Goal: Task Accomplishment & Management: Manage account settings

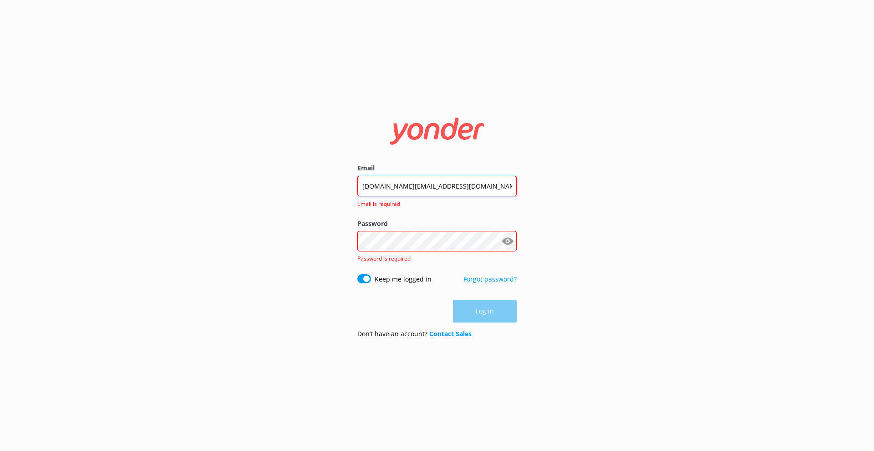
type input "crdg.digital@gmail.com"
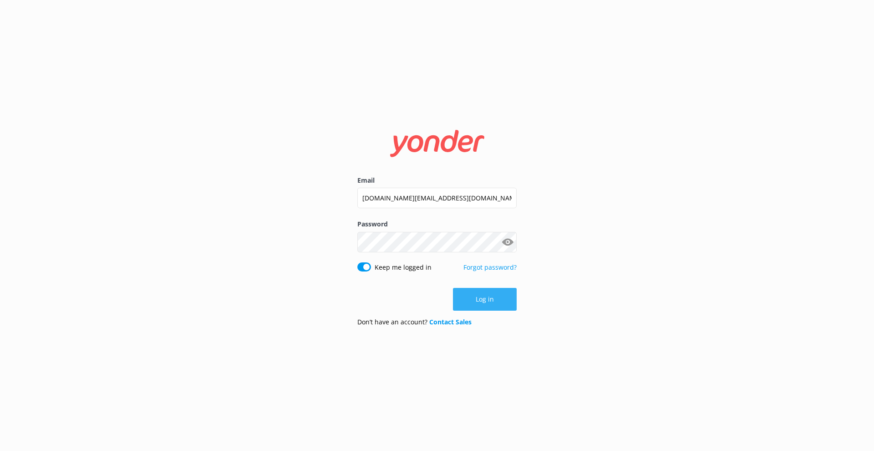
click at [484, 299] on button "Log in" at bounding box center [485, 299] width 64 height 23
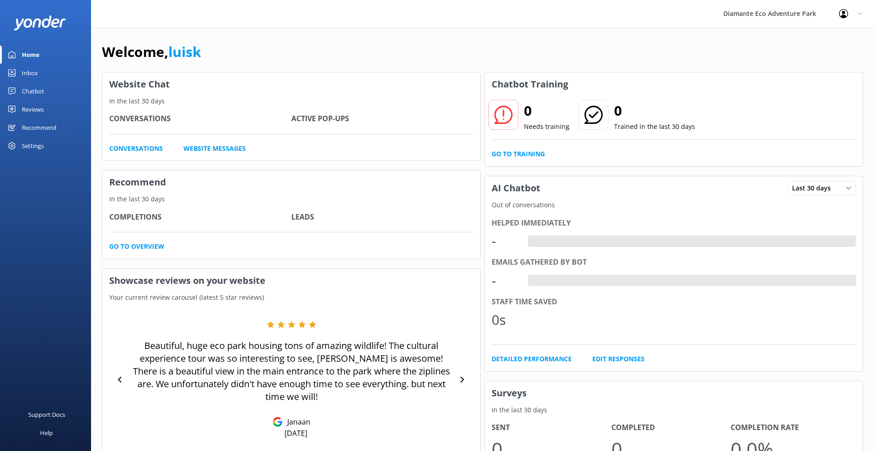
click at [38, 65] on link "Inbox" at bounding box center [45, 73] width 91 height 18
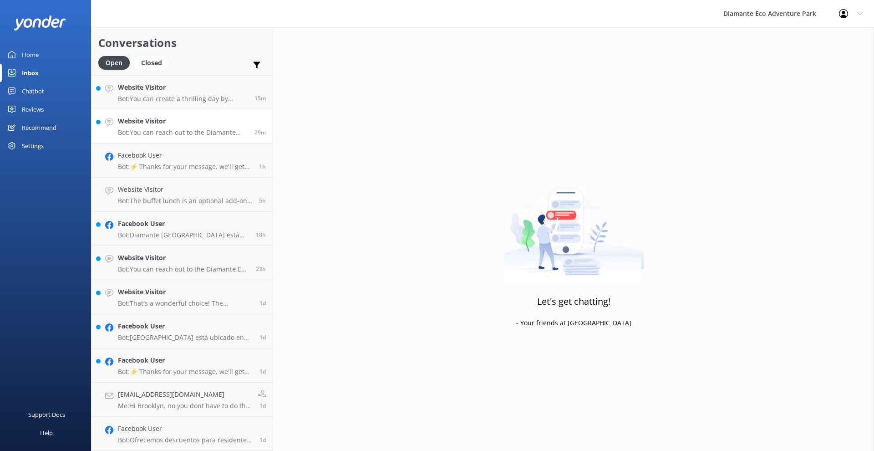
click at [196, 132] on p "Bot: You can reach out to the Diamante Eco Adventure Park team by calling (506)…" at bounding box center [183, 132] width 130 height 8
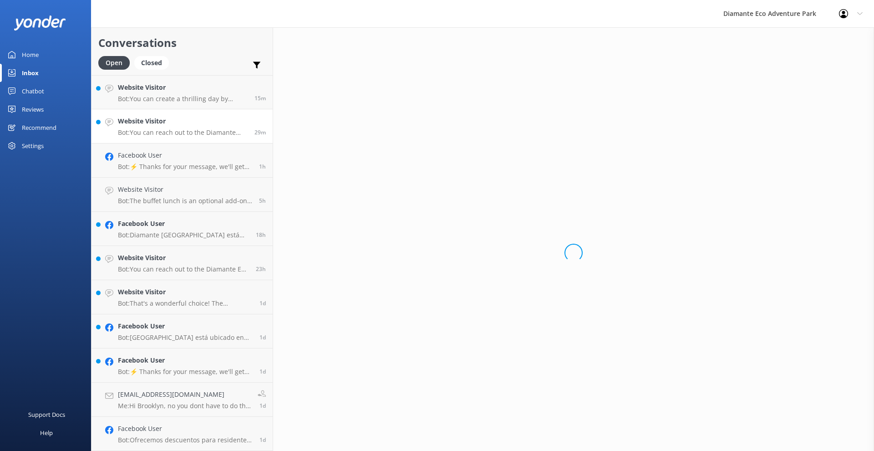
click at [187, 119] on h4 "Website Visitor" at bounding box center [183, 121] width 130 height 10
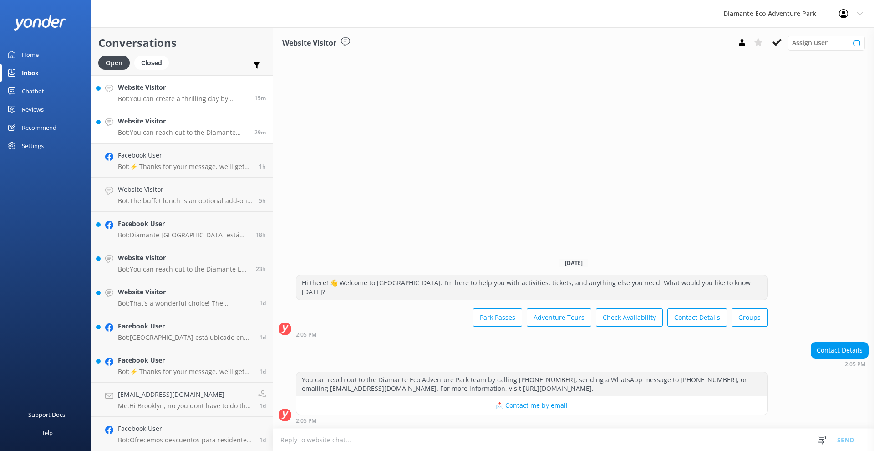
click at [180, 90] on h4 "Website Visitor" at bounding box center [183, 87] width 130 height 10
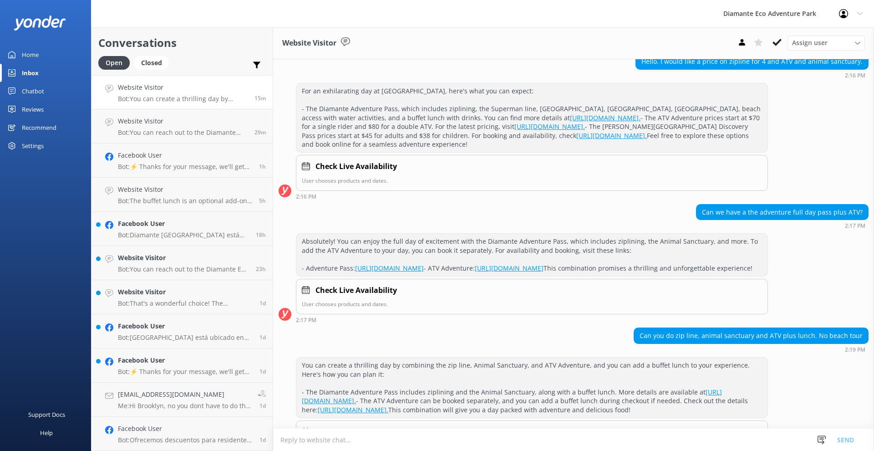
scroll to position [95, 0]
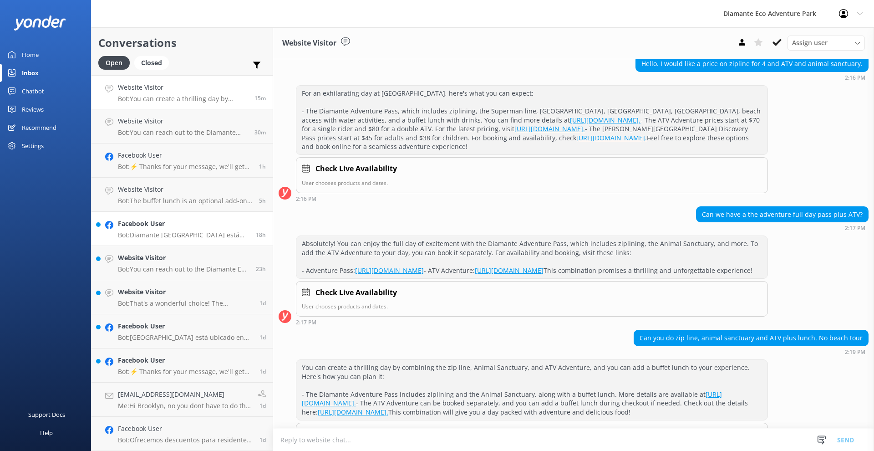
click at [176, 221] on div "Facebook User Bot: Diamante Eco Adventure Park está abierto al público los siet…" at bounding box center [183, 228] width 131 height 20
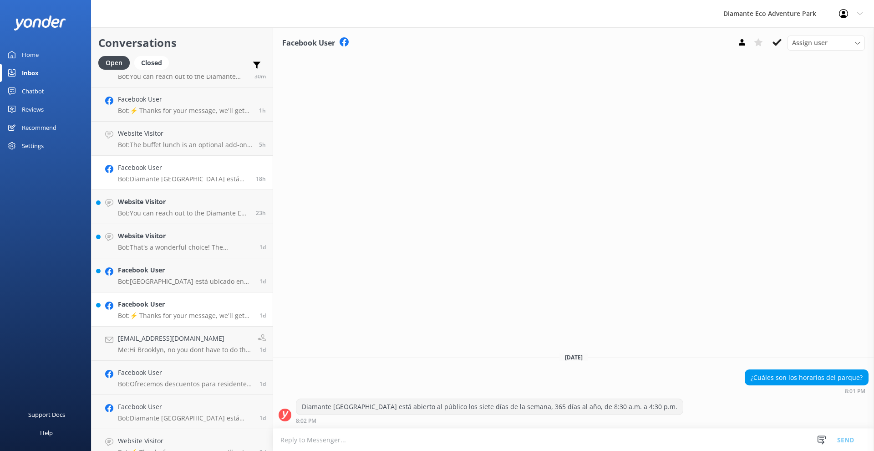
scroll to position [57, 0]
click at [757, 10] on div "Diamante Eco Adventure Park" at bounding box center [770, 13] width 116 height 27
click at [766, 13] on div "Diamante Eco Adventure Park" at bounding box center [770, 13] width 116 height 27
click at [32, 151] on div "Settings" at bounding box center [33, 146] width 22 height 18
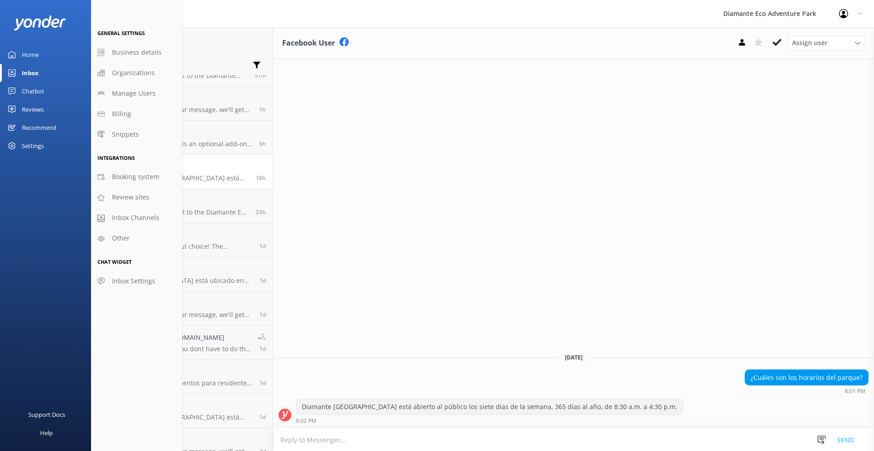
scroll to position [0, 0]
click at [37, 50] on div "Home" at bounding box center [30, 55] width 17 height 18
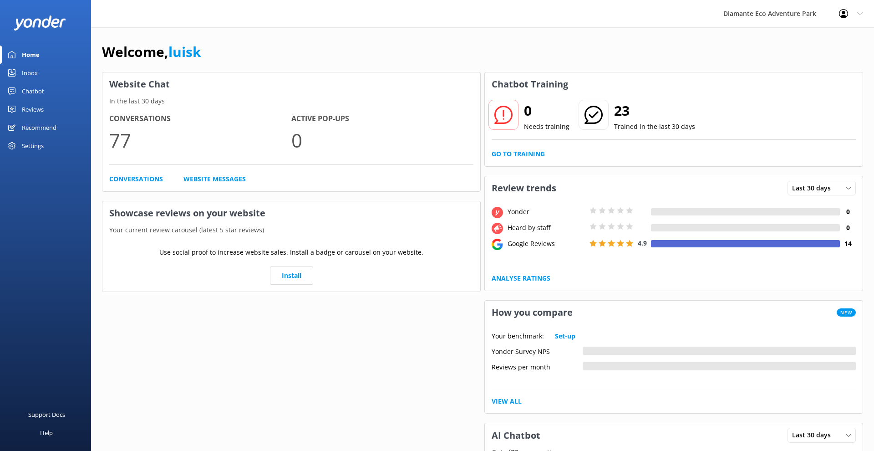
click at [771, 12] on div "Diamante Eco Adventure Park" at bounding box center [770, 13] width 116 height 27
click at [800, 12] on div "Diamante Eco Adventure Park" at bounding box center [770, 13] width 116 height 27
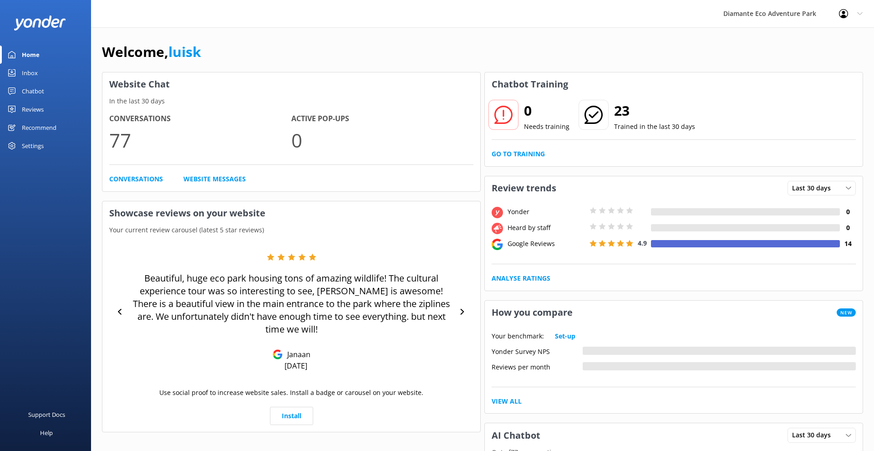
click at [39, 146] on div "Settings" at bounding box center [33, 146] width 22 height 18
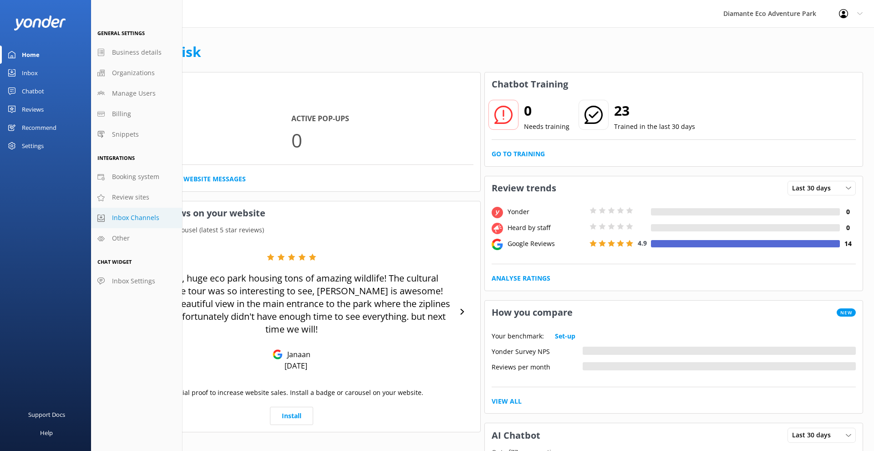
click at [140, 220] on span "Inbox Channels" at bounding box center [135, 218] width 47 height 10
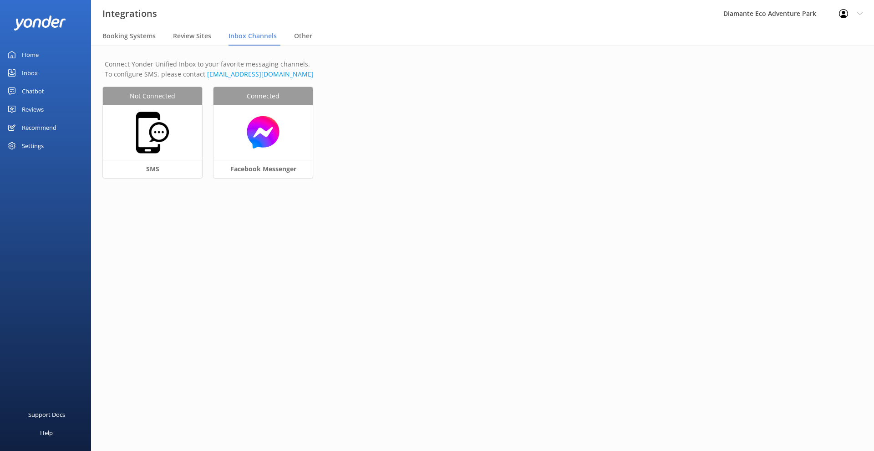
click at [286, 42] on nav "Booking Systems Review Sites Inbox Channels Other" at bounding box center [482, 36] width 783 height 18
click at [182, 35] on span "Review Sites" at bounding box center [192, 35] width 38 height 9
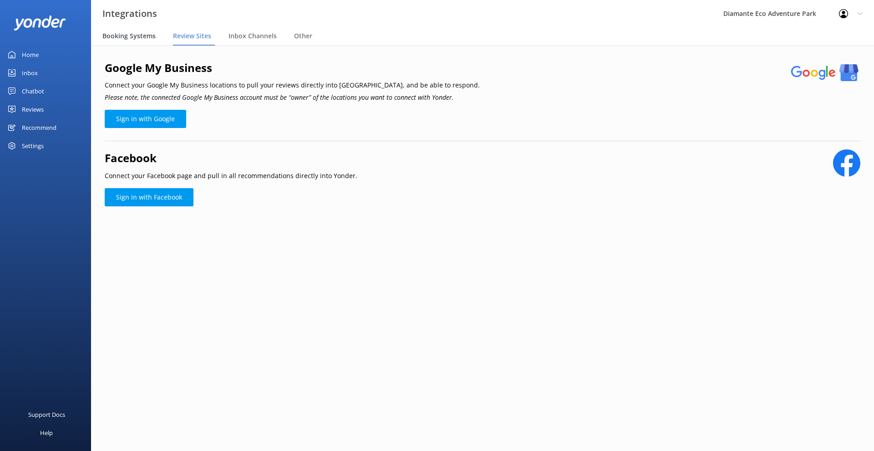
click at [132, 39] on span "Booking Systems" at bounding box center [128, 35] width 53 height 9
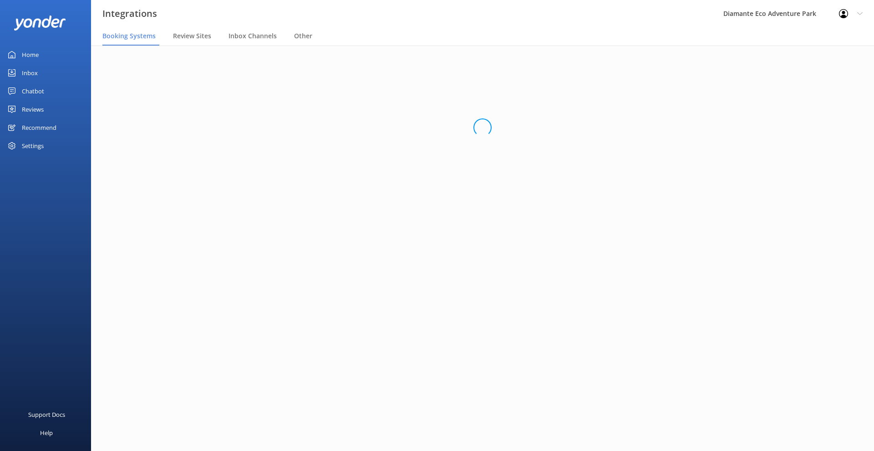
click at [36, 56] on div "Home" at bounding box center [30, 55] width 17 height 18
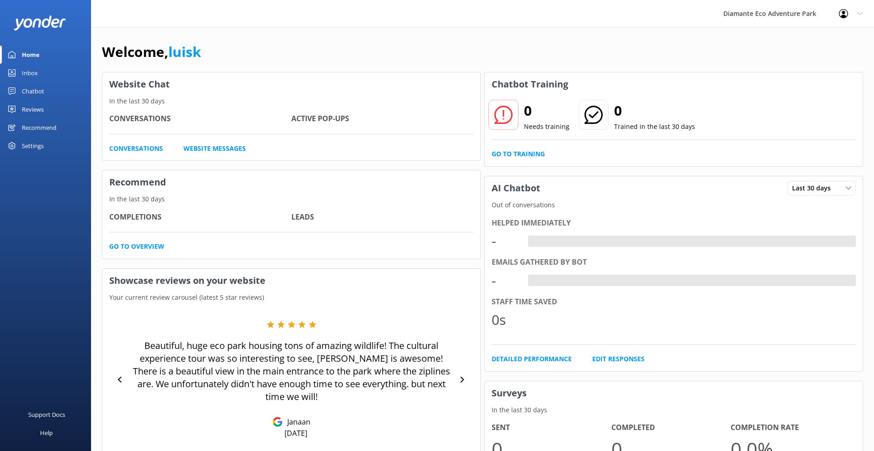
click at [33, 69] on div "Inbox" at bounding box center [30, 73] width 16 height 18
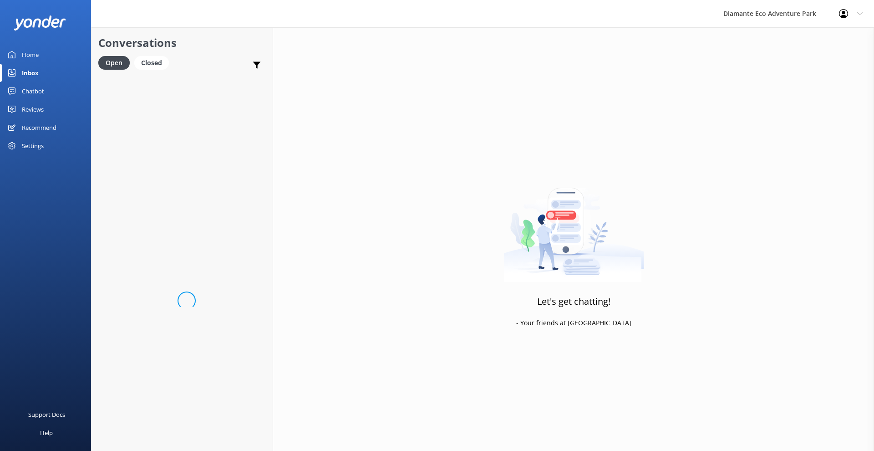
click at [30, 90] on div "Chatbot" at bounding box center [33, 91] width 22 height 18
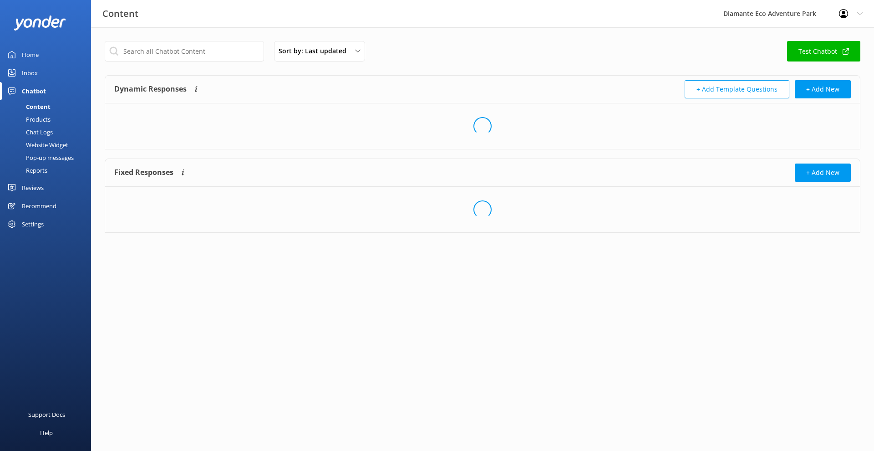
click at [36, 109] on div "Content" at bounding box center [27, 106] width 45 height 13
